Goal: Task Accomplishment & Management: Manage account settings

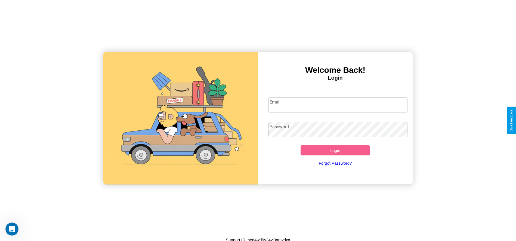
click at [338, 105] on input "Email" at bounding box center [337, 104] width 139 height 15
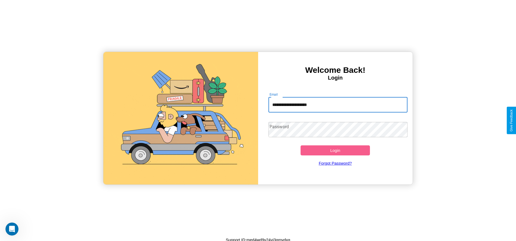
type input "**********"
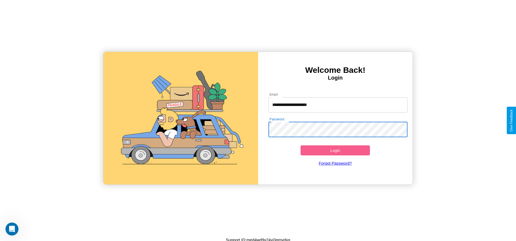
click at [335, 150] on button "Login" at bounding box center [335, 150] width 70 height 10
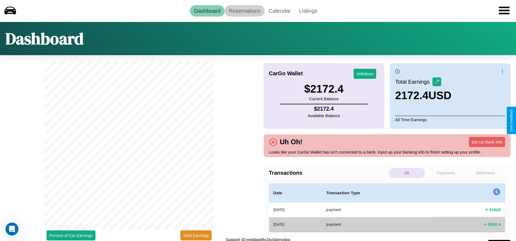
click at [244, 11] on link "Reservations" at bounding box center [245, 10] width 40 height 11
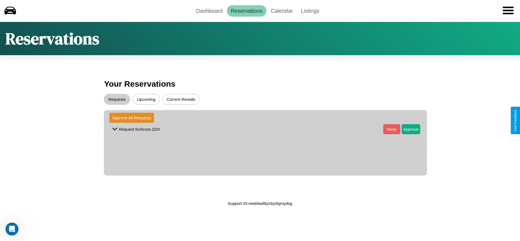
click at [146, 99] on button "Upcoming" at bounding box center [146, 99] width 27 height 11
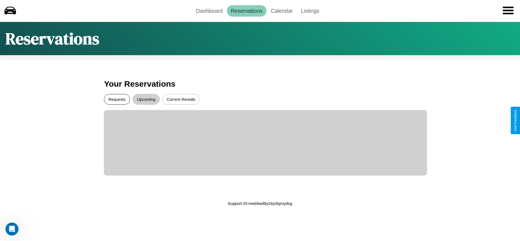
click at [117, 99] on button "Requests" at bounding box center [117, 99] width 26 height 11
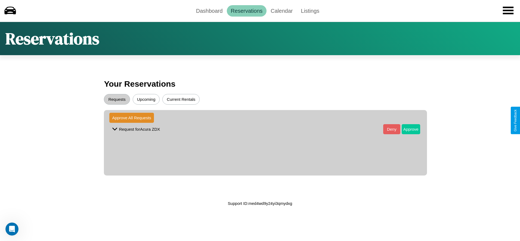
click at [407, 129] on button "Approve" at bounding box center [411, 129] width 18 height 10
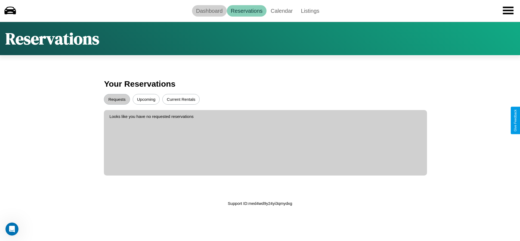
click at [209, 11] on link "Dashboard" at bounding box center [209, 10] width 35 height 11
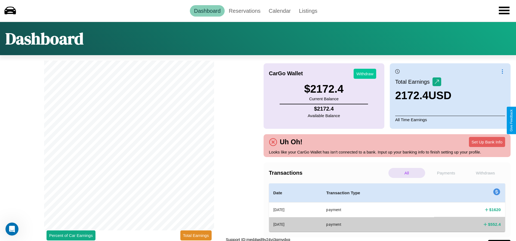
click at [365, 74] on button "Withdraw" at bounding box center [365, 74] width 23 height 10
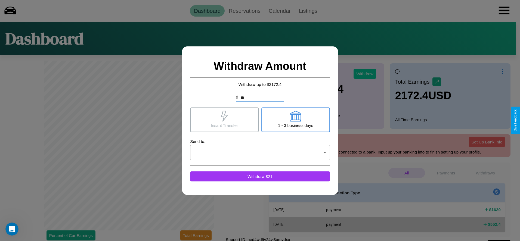
type input "*"
type input "****"
click at [295, 120] on icon at bounding box center [295, 116] width 11 height 11
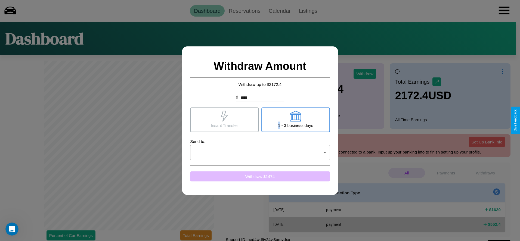
click at [260, 176] on button "Withdraw $ 1474" at bounding box center [260, 176] width 140 height 10
